Goal: Task Accomplishment & Management: Complete application form

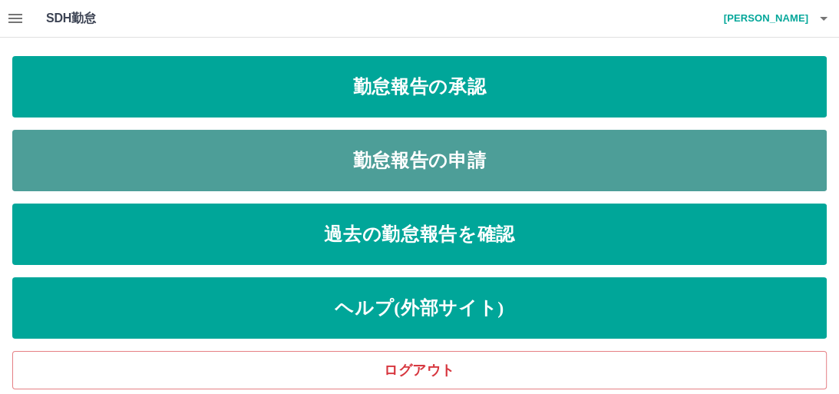
click at [453, 154] on link "勤怠報告の申請" at bounding box center [419, 160] width 814 height 61
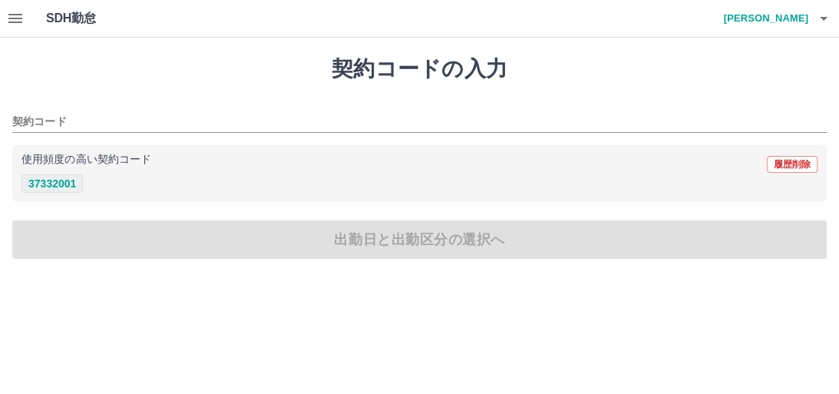
click at [67, 185] on button "37332001" at bounding box center [51, 183] width 61 height 18
type input "********"
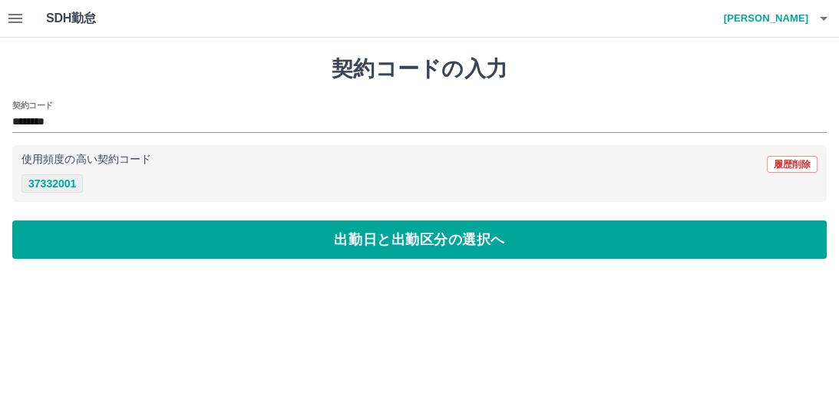
click at [64, 179] on button "37332001" at bounding box center [51, 183] width 61 height 18
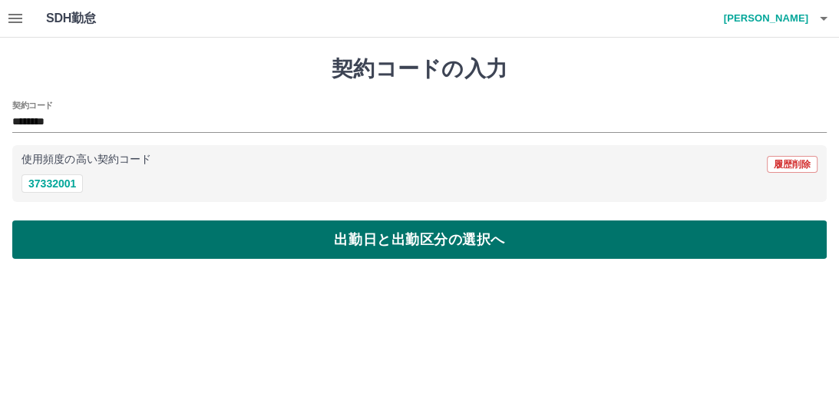
click at [325, 243] on button "出勤日と出勤区分の選択へ" at bounding box center [419, 239] width 814 height 38
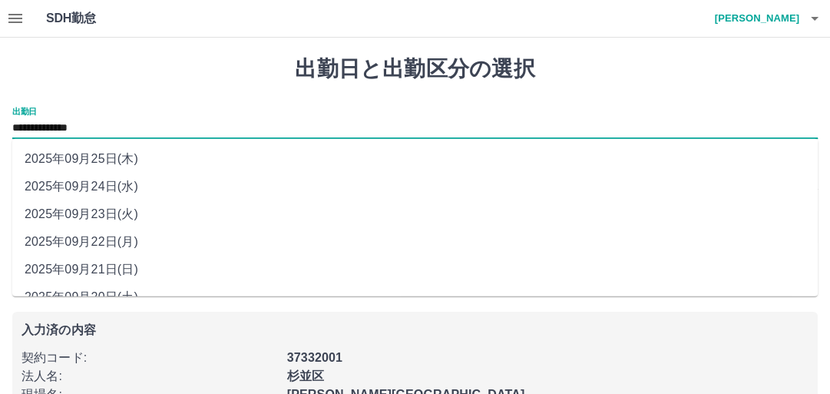
click at [145, 121] on input "**********" at bounding box center [414, 128] width 805 height 19
click at [131, 210] on li "2025年09月23日(火)" at bounding box center [414, 214] width 805 height 28
type input "**********"
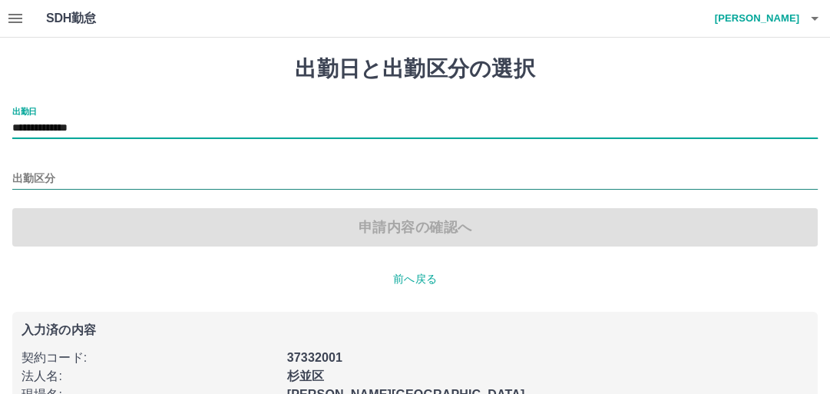
click at [98, 173] on input "出勤区分" at bounding box center [414, 179] width 805 height 19
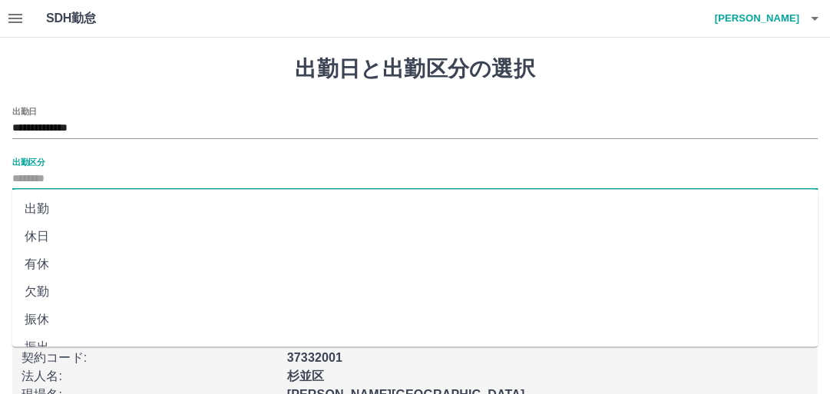
click at [111, 264] on li "有休" at bounding box center [414, 264] width 805 height 28
type input "**"
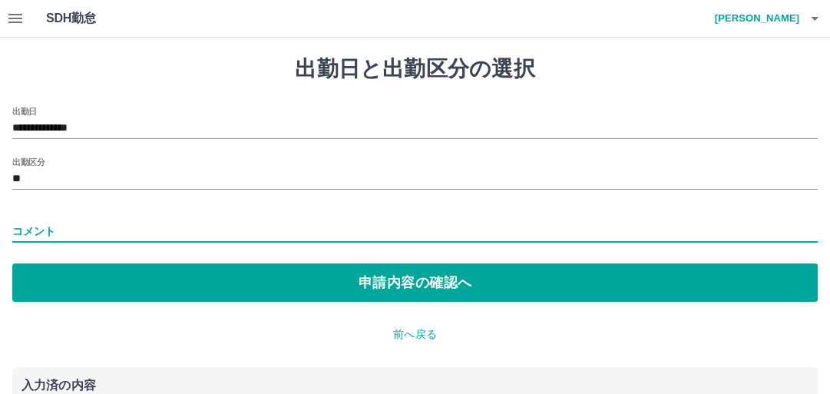
click at [216, 224] on input "コメント" at bounding box center [414, 231] width 805 height 22
click at [146, 224] on input "コメント" at bounding box center [414, 231] width 805 height 22
type input "*"
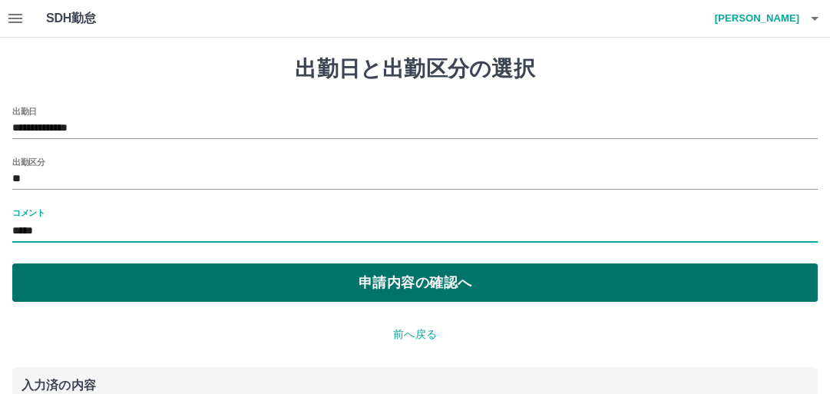
type input "*****"
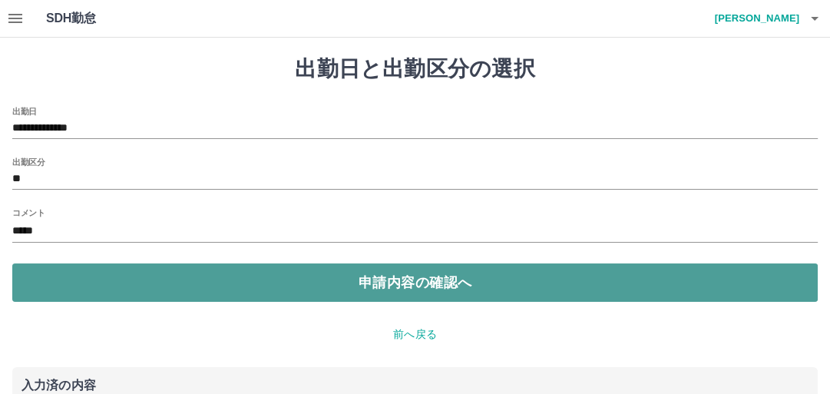
click at [360, 273] on button "申請内容の確認へ" at bounding box center [414, 282] width 805 height 38
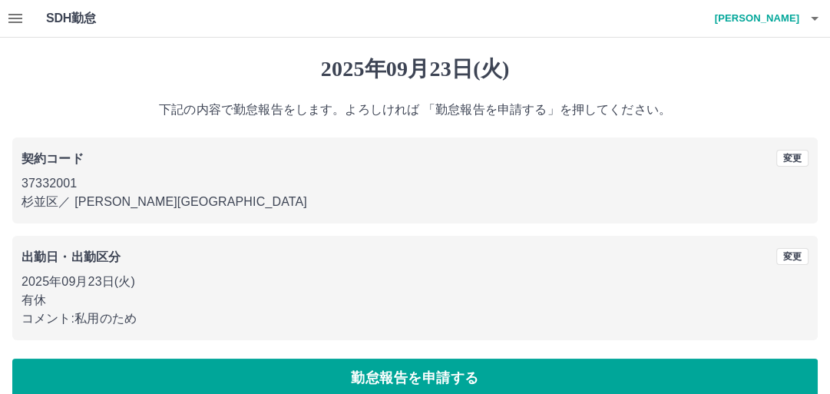
scroll to position [21, 0]
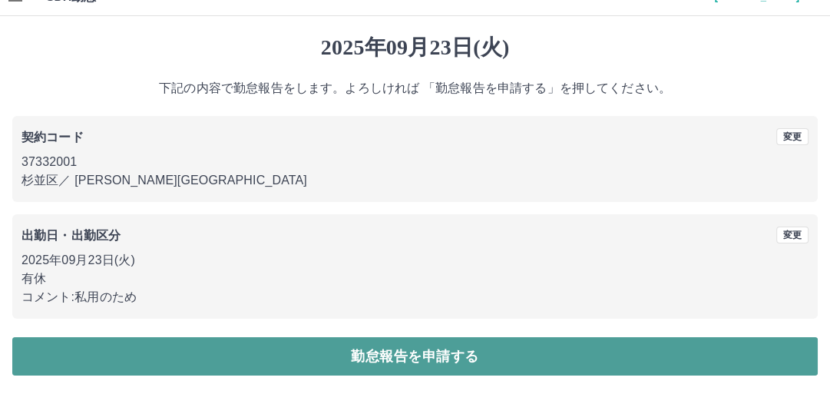
click at [424, 360] on button "勤怠報告を申請する" at bounding box center [414, 356] width 805 height 38
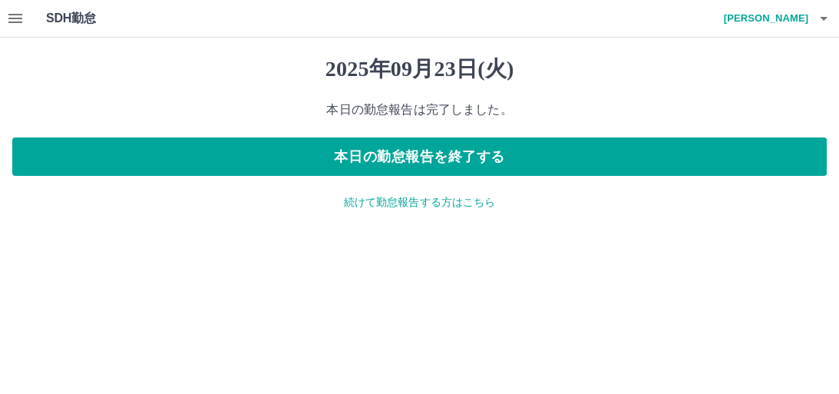
click at [398, 201] on p "続けて勤怠報告する方はこちら" at bounding box center [419, 202] width 814 height 16
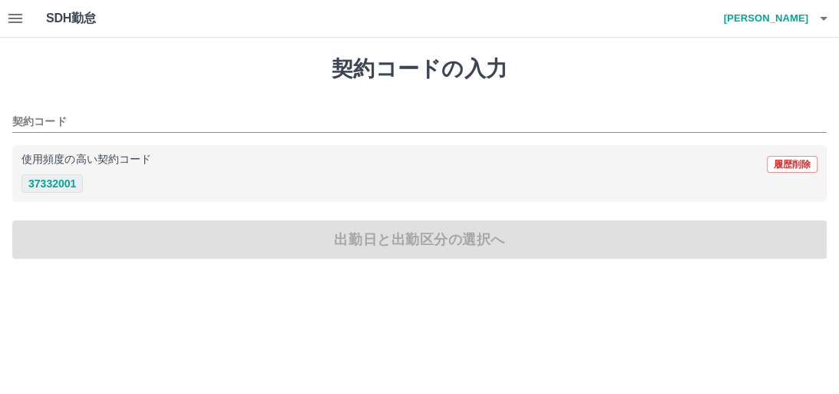
drag, startPoint x: 58, startPoint y: 183, endPoint x: 80, endPoint y: 185, distance: 21.6
click at [58, 182] on button "37332001" at bounding box center [51, 183] width 61 height 18
type input "********"
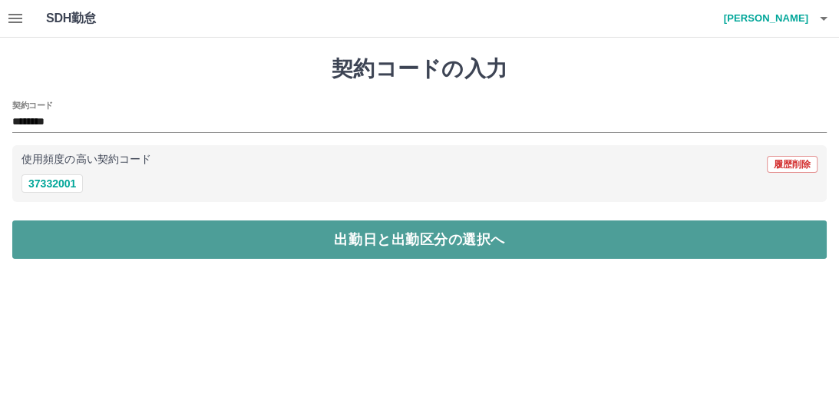
click at [361, 240] on button "出勤日と出勤区分の選択へ" at bounding box center [419, 239] width 814 height 38
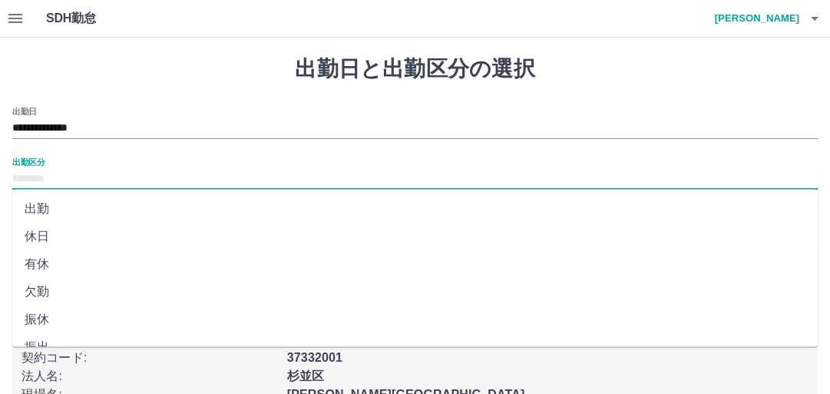
click at [157, 176] on input "出勤区分" at bounding box center [414, 179] width 805 height 19
click at [119, 213] on li "出勤" at bounding box center [414, 209] width 805 height 28
type input "**"
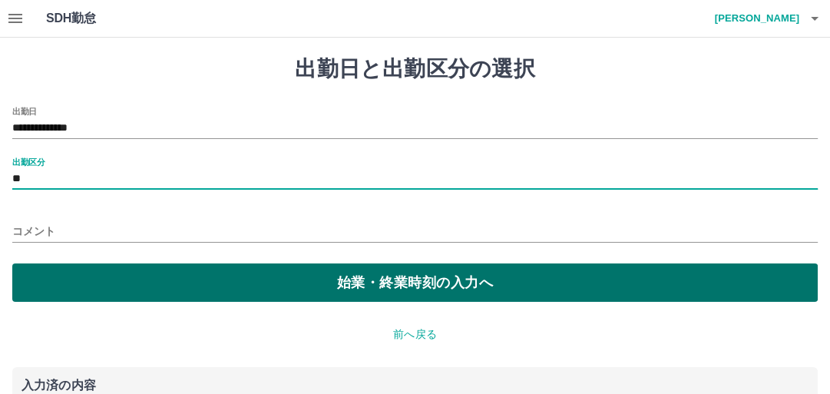
click at [339, 279] on button "始業・終業時刻の入力へ" at bounding box center [414, 282] width 805 height 38
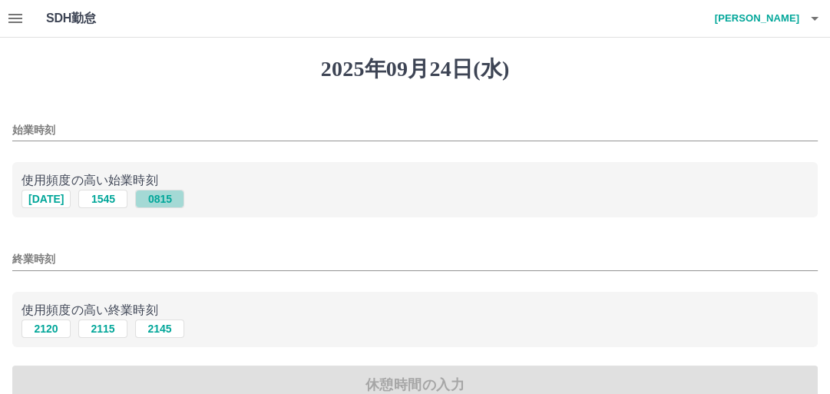
click at [164, 198] on button "0815" at bounding box center [159, 199] width 49 height 18
type input "****"
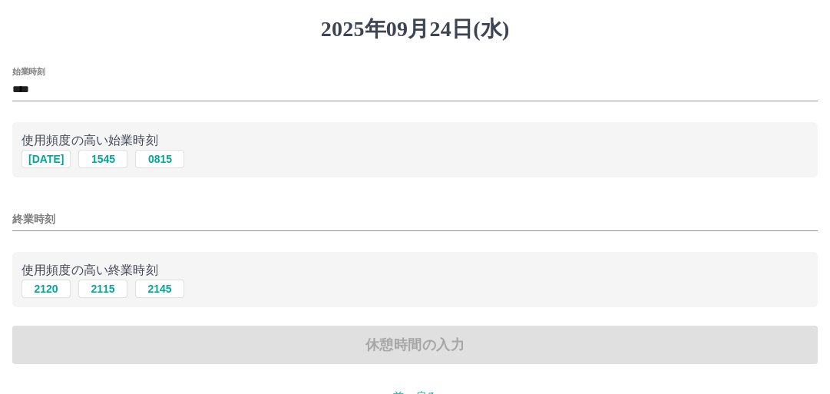
scroll to position [61, 0]
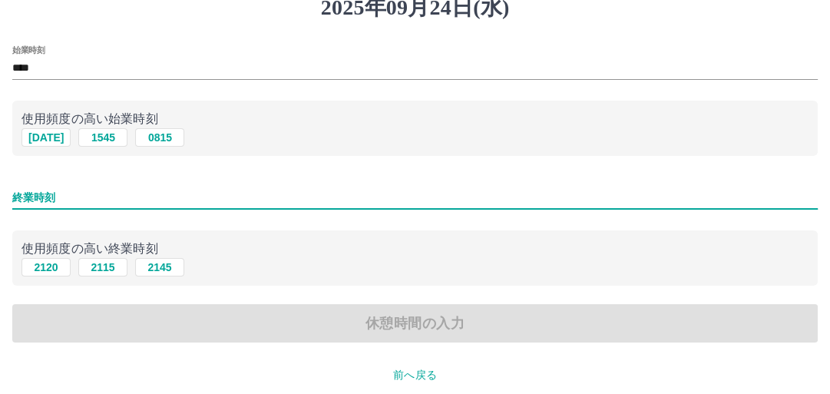
click at [80, 197] on input "終業時刻" at bounding box center [414, 198] width 805 height 22
type input "****"
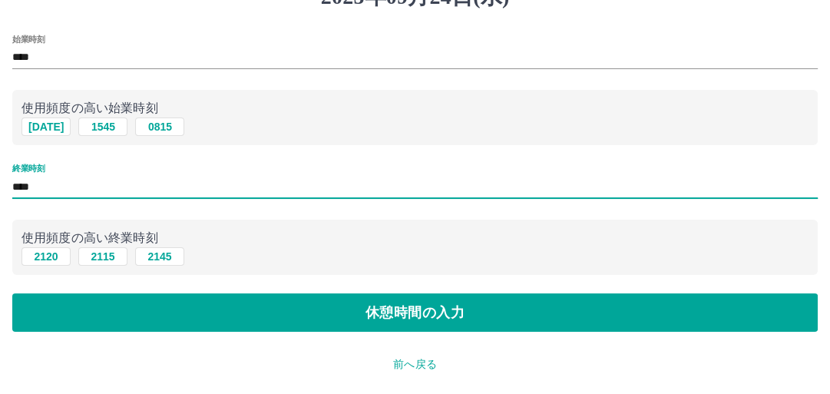
scroll to position [123, 0]
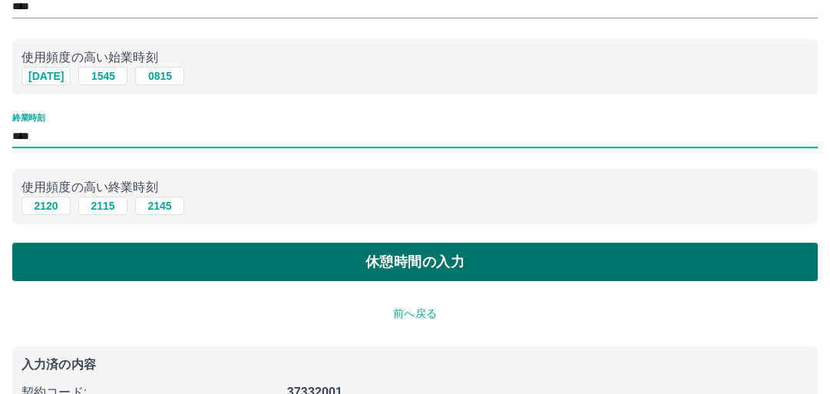
click at [403, 255] on button "休憩時間の入力" at bounding box center [414, 262] width 805 height 38
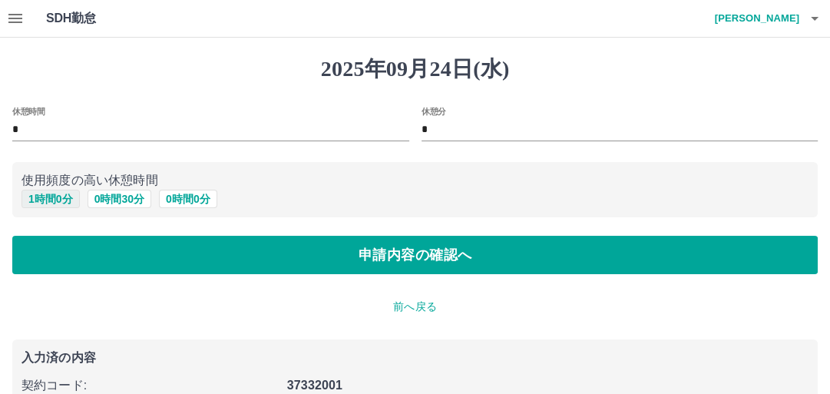
drag, startPoint x: 57, startPoint y: 200, endPoint x: 74, endPoint y: 202, distance: 17.0
click at [57, 199] on button "1 時間 0 分" at bounding box center [50, 199] width 58 height 18
type input "*"
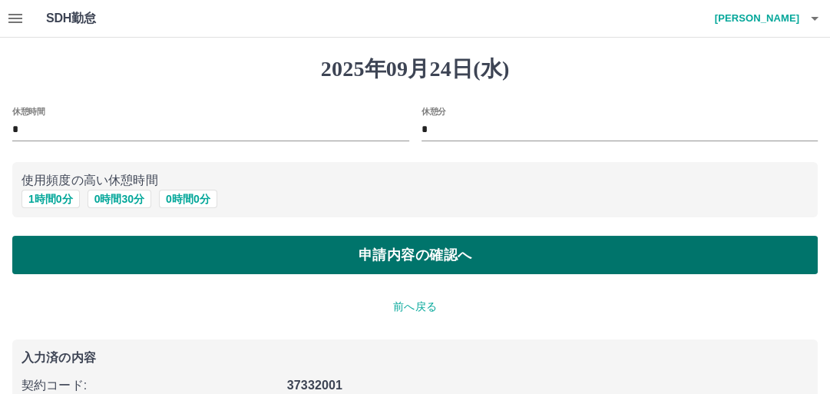
click at [380, 252] on button "申請内容の確認へ" at bounding box center [414, 255] width 805 height 38
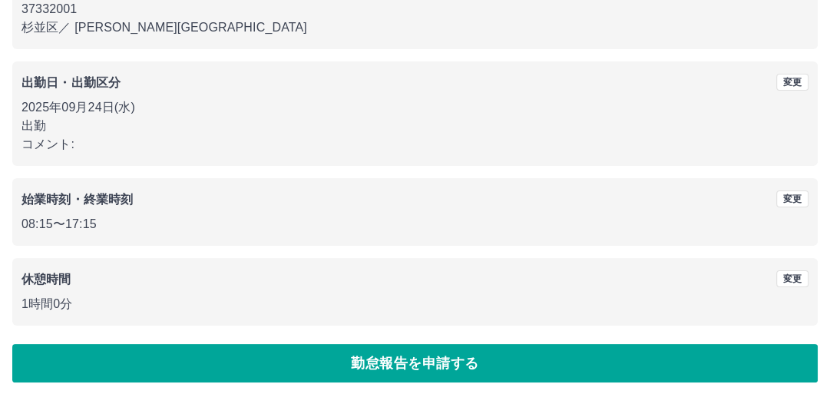
scroll to position [181, 0]
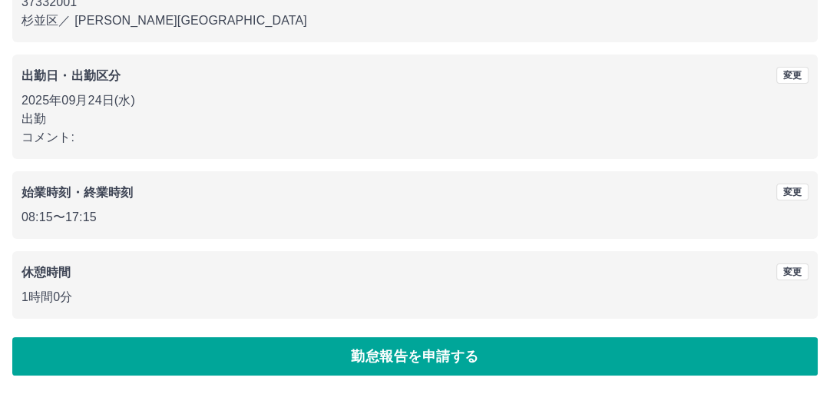
click at [415, 360] on button "勤怠報告を申請する" at bounding box center [414, 356] width 805 height 38
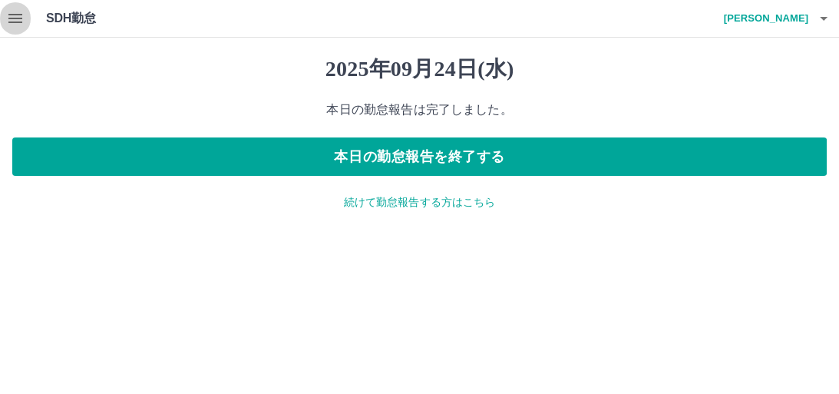
click at [25, 19] on button "button" at bounding box center [15, 18] width 31 height 37
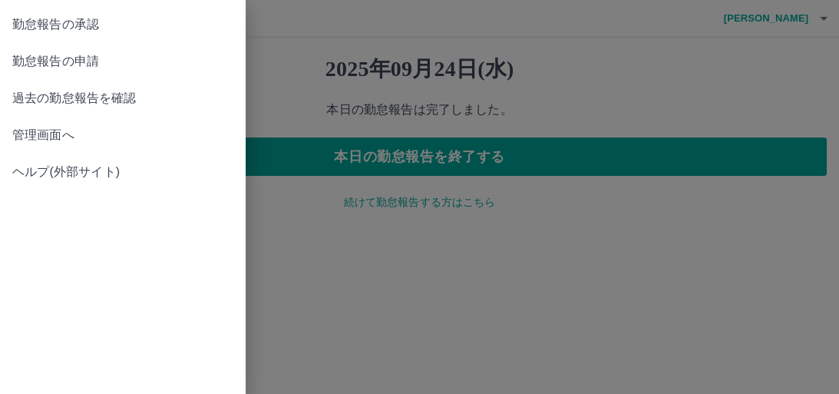
click at [68, 28] on span "勤怠報告の承認" at bounding box center [122, 24] width 221 height 18
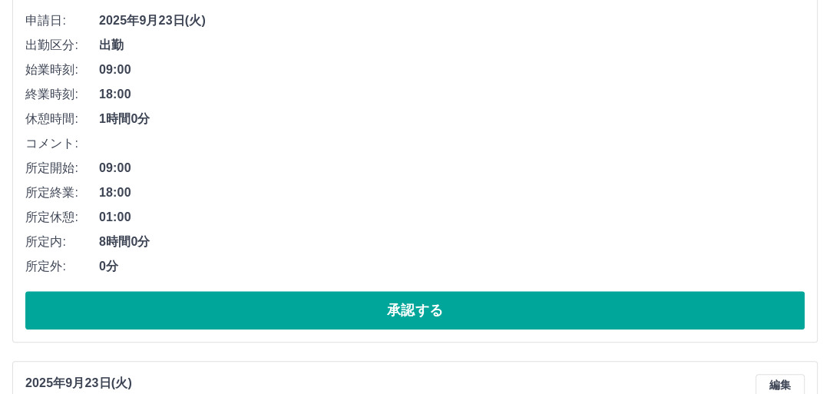
scroll to position [1044, 0]
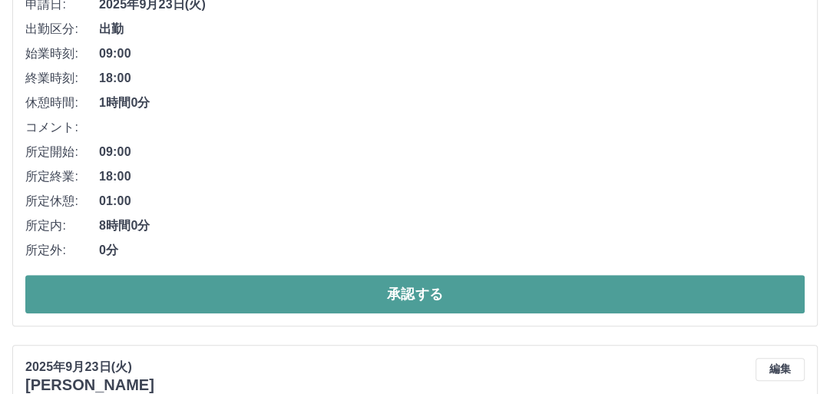
click at [372, 295] on button "承認する" at bounding box center [414, 294] width 779 height 38
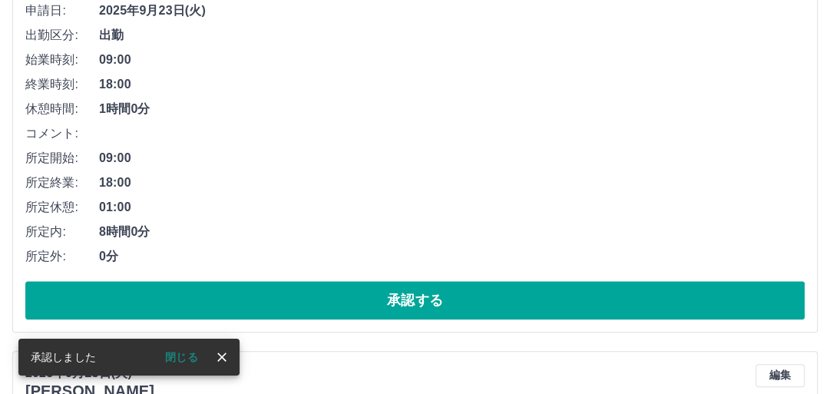
scroll to position [1047, 0]
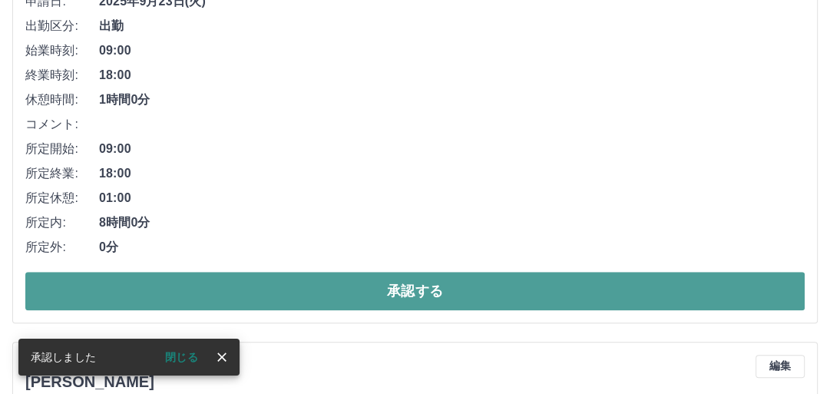
click at [393, 297] on button "承認する" at bounding box center [414, 291] width 779 height 38
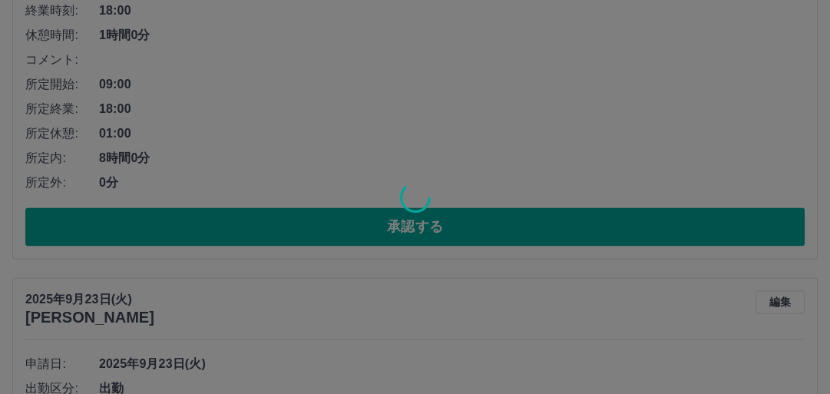
scroll to position [1111, 0]
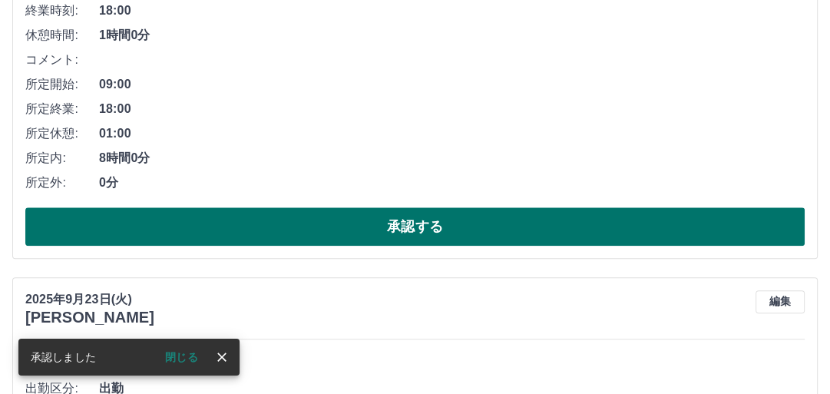
click at [408, 230] on button "承認する" at bounding box center [414, 226] width 779 height 38
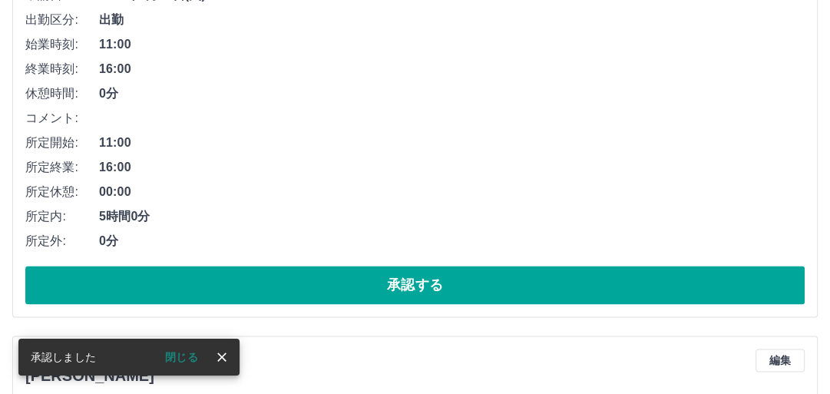
scroll to position [1053, 0]
click at [398, 281] on button "承認する" at bounding box center [414, 285] width 779 height 38
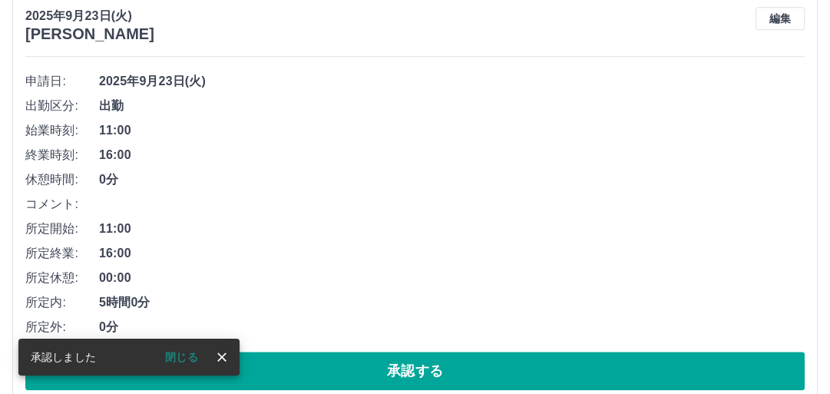
scroll to position [1056, 0]
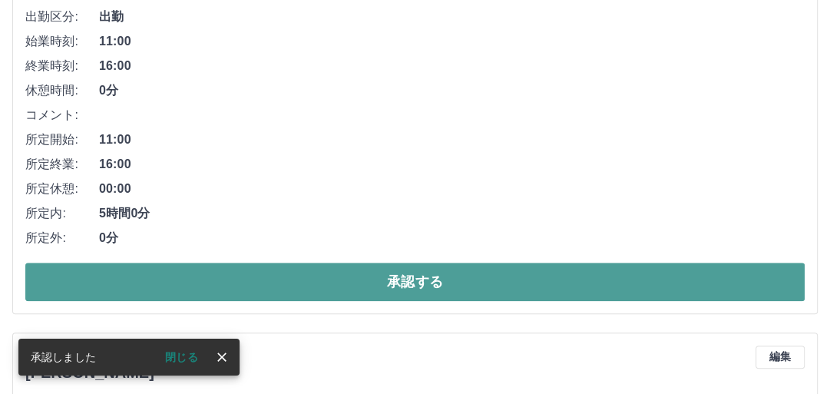
click at [393, 278] on button "承認する" at bounding box center [414, 282] width 779 height 38
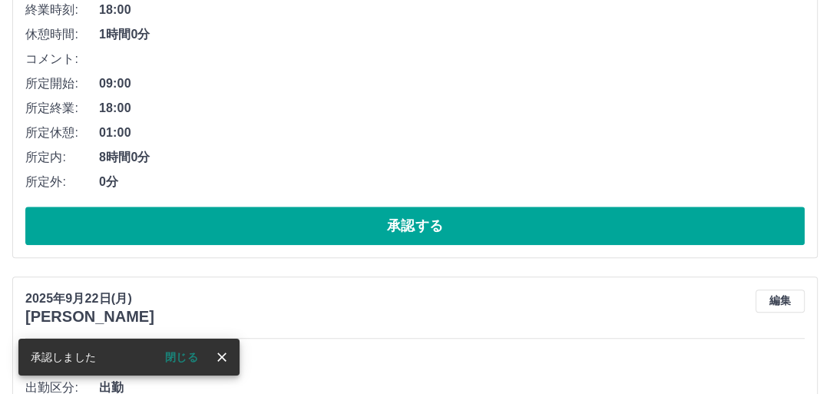
scroll to position [1118, 0]
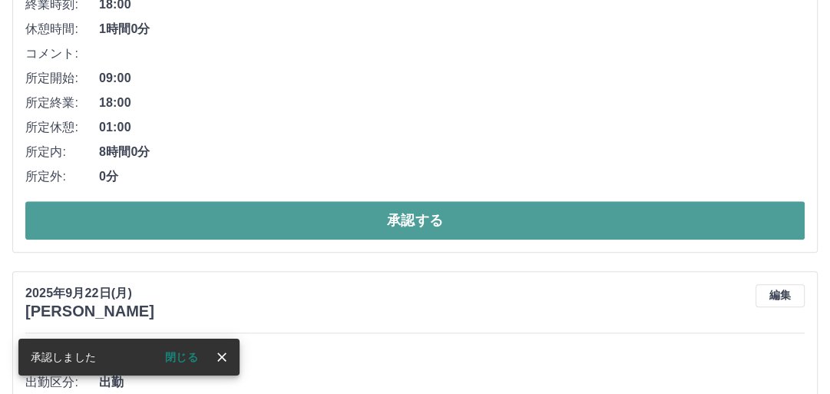
click at [414, 227] on button "承認する" at bounding box center [414, 220] width 779 height 38
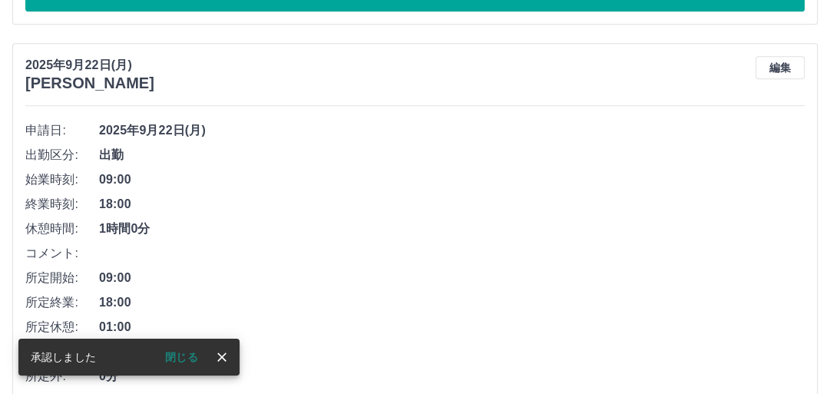
scroll to position [998, 0]
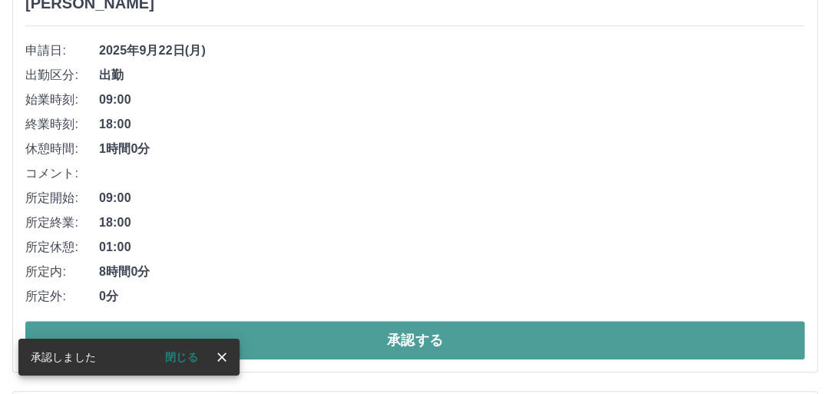
drag, startPoint x: 402, startPoint y: 332, endPoint x: 399, endPoint y: 322, distance: 10.4
click at [401, 332] on button "承認する" at bounding box center [414, 340] width 779 height 38
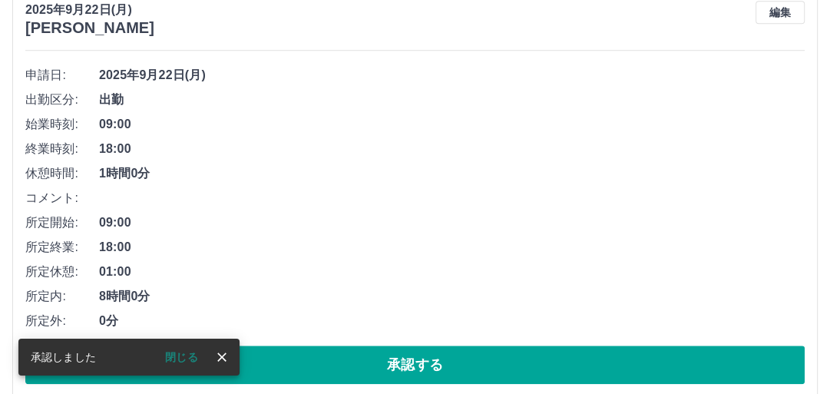
scroll to position [1002, 0]
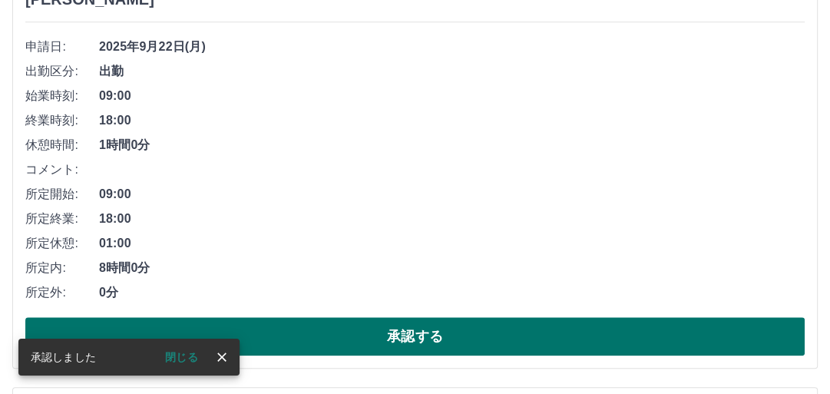
drag, startPoint x: 385, startPoint y: 335, endPoint x: 378, endPoint y: 323, distance: 14.1
click at [385, 335] on button "承認する" at bounding box center [414, 336] width 779 height 38
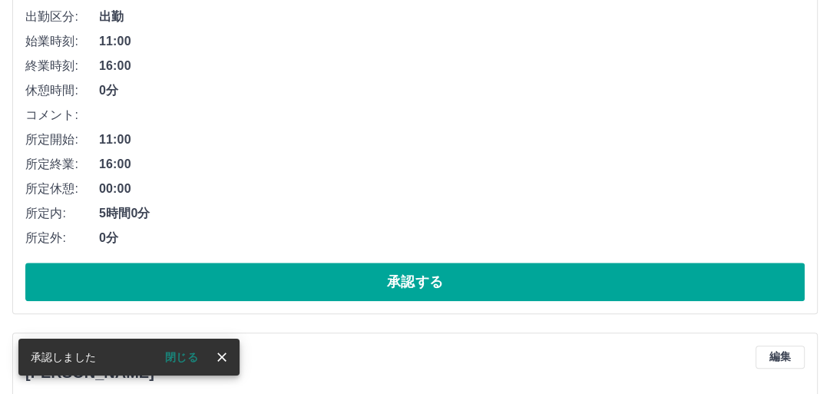
scroll to position [1067, 0]
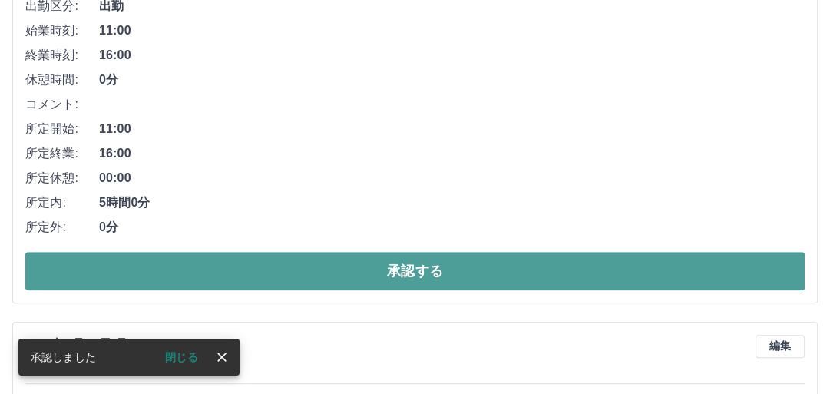
click at [412, 272] on button "承認する" at bounding box center [414, 271] width 779 height 38
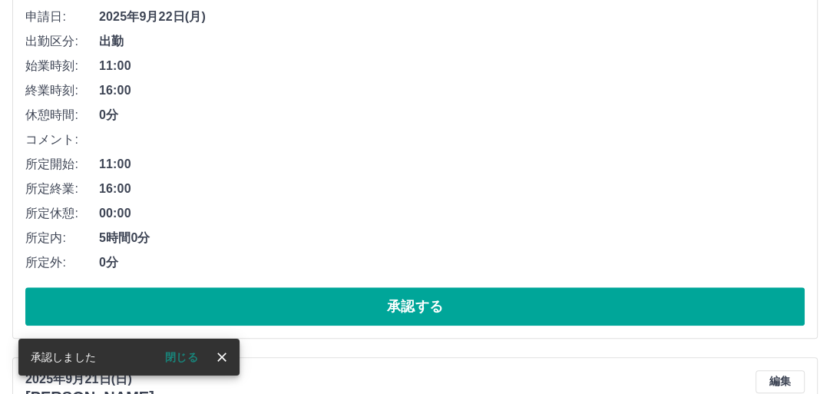
scroll to position [1071, 0]
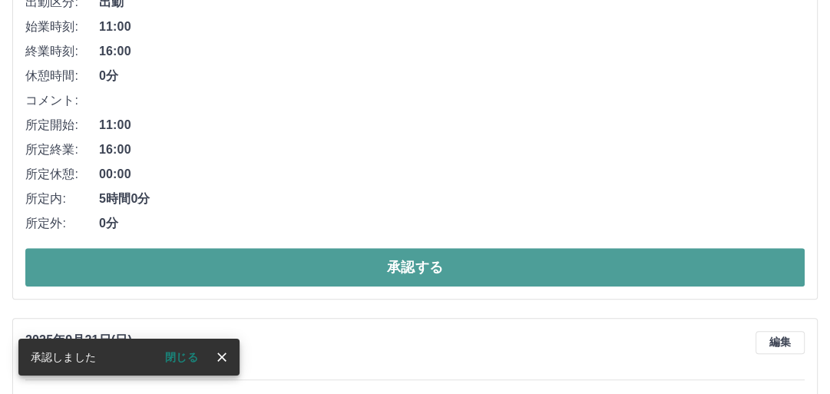
click at [413, 275] on button "承認する" at bounding box center [414, 267] width 779 height 38
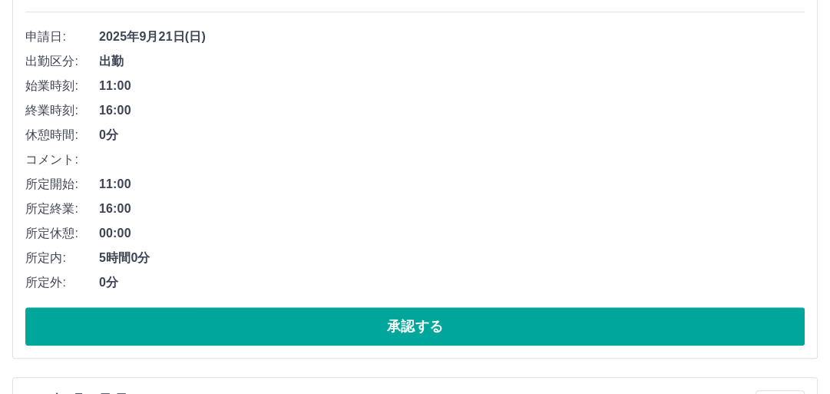
scroll to position [1074, 0]
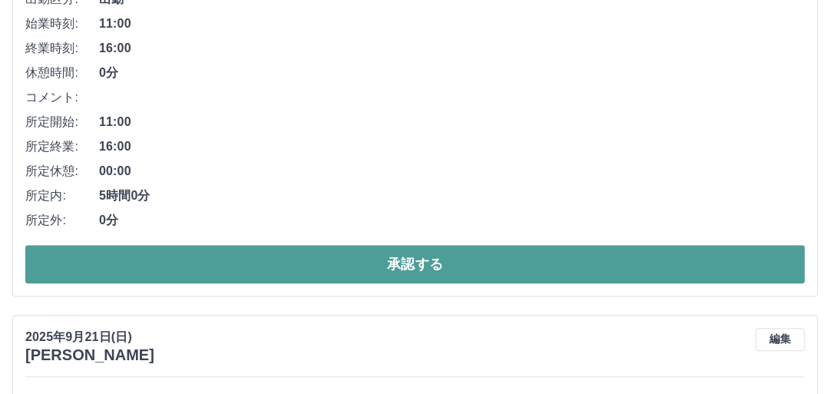
click at [415, 267] on button "承認する" at bounding box center [414, 264] width 779 height 38
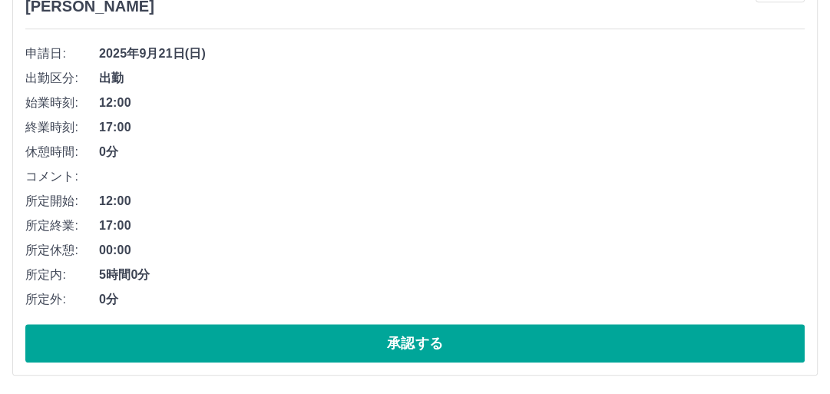
scroll to position [1016, 0]
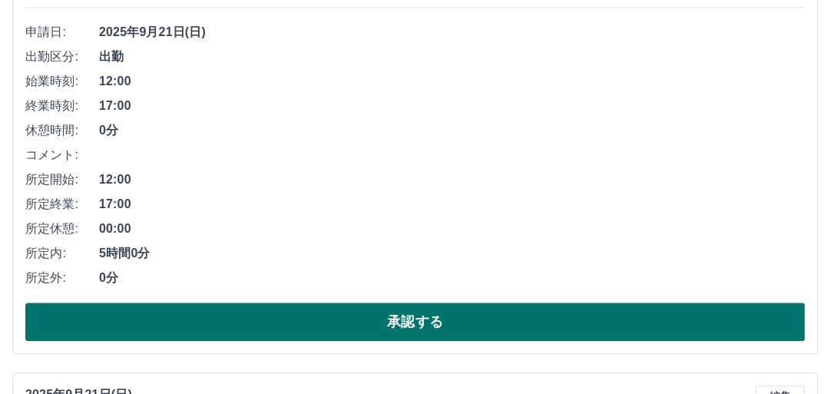
click at [414, 319] on button "承認する" at bounding box center [414, 321] width 779 height 38
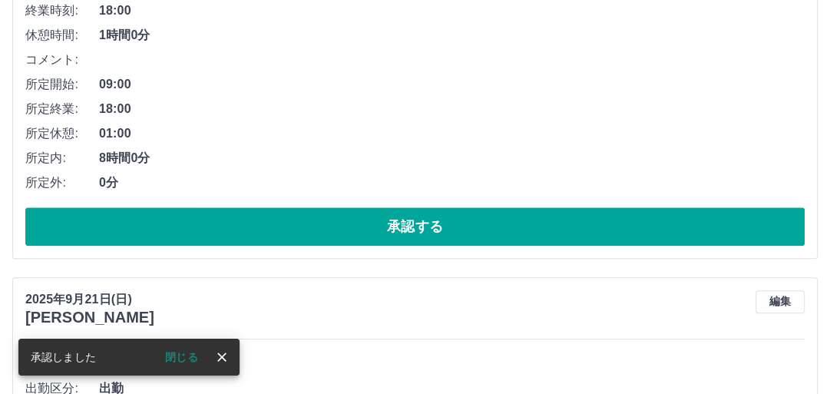
scroll to position [1142, 0]
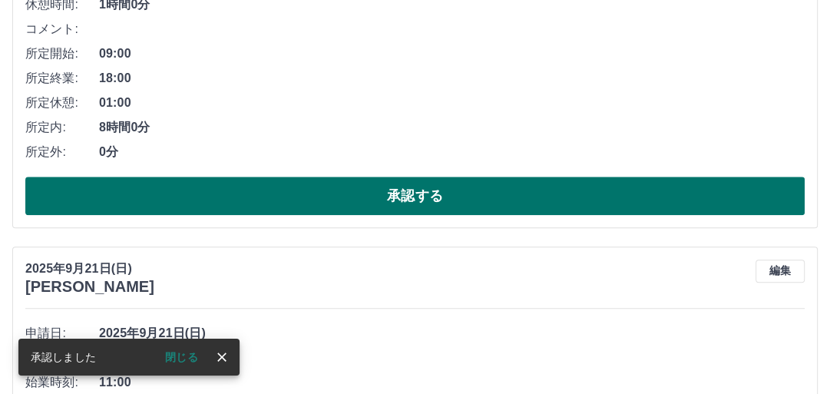
click at [411, 200] on button "承認する" at bounding box center [414, 196] width 779 height 38
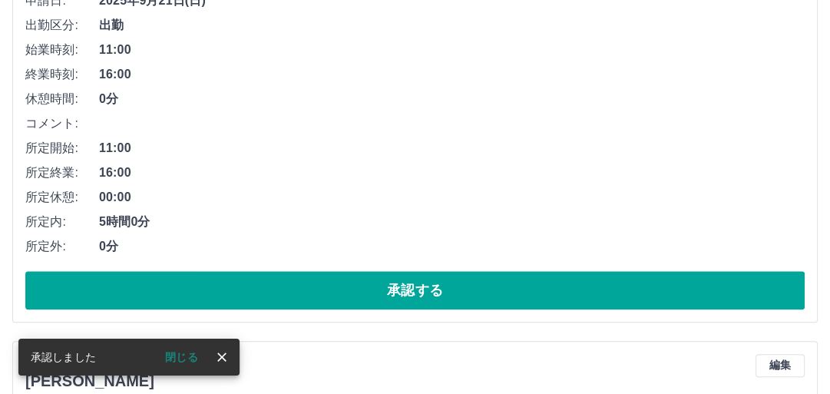
scroll to position [1084, 0]
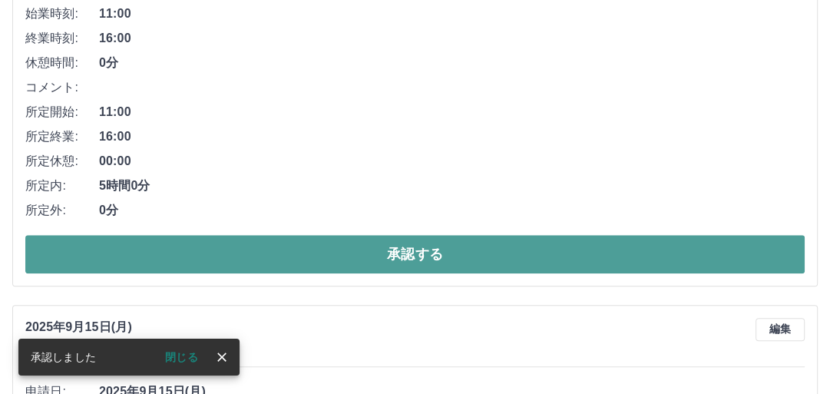
click at [412, 251] on button "承認する" at bounding box center [414, 254] width 779 height 38
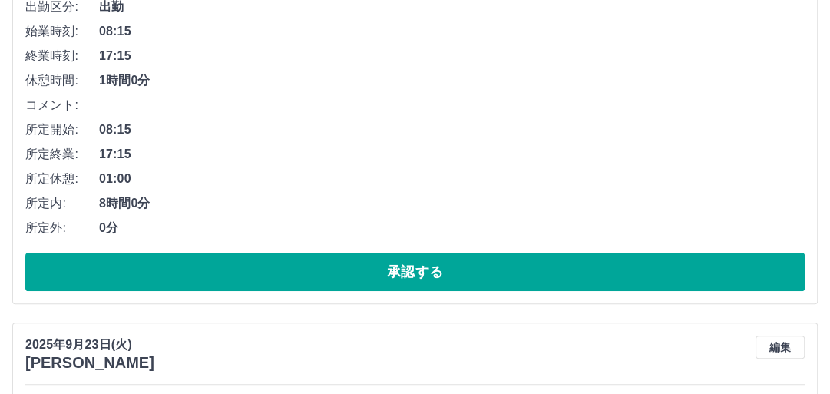
scroll to position [0, 0]
